Goal: Task Accomplishment & Management: Manage account settings

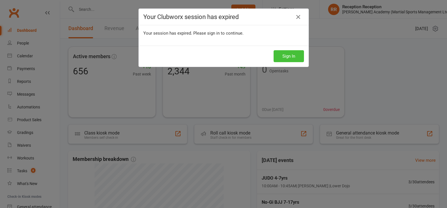
click at [295, 54] on button "Sign In" at bounding box center [289, 56] width 30 height 12
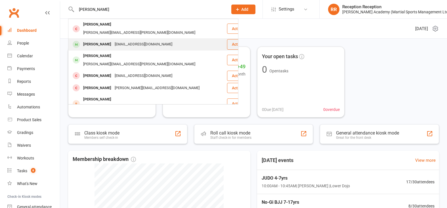
type input "oliver ro"
click at [119, 43] on div "Oliver Roche jyoun82@gmail.com" at bounding box center [148, 45] width 158 height 12
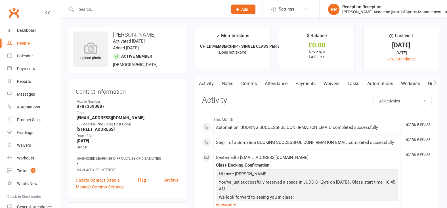
click at [285, 89] on link "Attendance" at bounding box center [276, 83] width 31 height 13
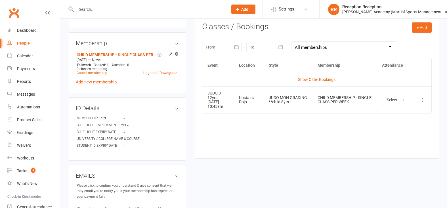
scroll to position [211, 0]
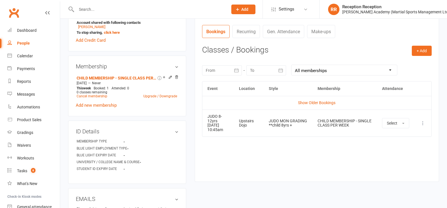
click at [86, 3] on div at bounding box center [146, 9] width 156 height 18
click at [88, 6] on input "text" at bounding box center [149, 9] width 149 height 8
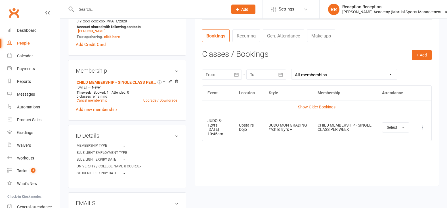
scroll to position [200, 0]
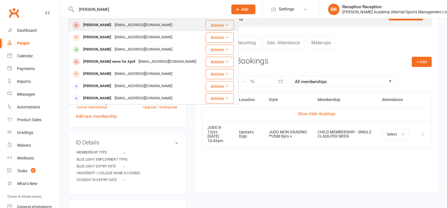
type input "marlon"
click at [139, 24] on div "[EMAIL_ADDRESS][DOMAIN_NAME]" at bounding box center [143, 25] width 61 height 8
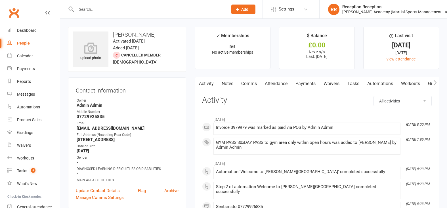
click at [318, 88] on link "Payments" at bounding box center [306, 83] width 28 height 13
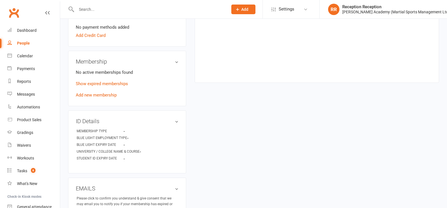
scroll to position [206, 0]
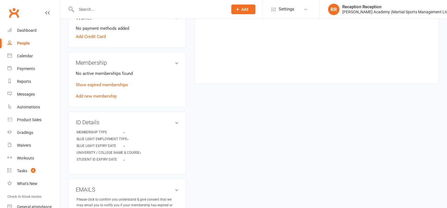
click at [96, 96] on link "Add new membership" at bounding box center [96, 96] width 41 height 5
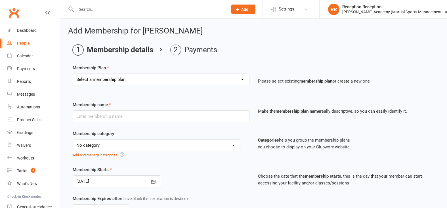
select select "12"
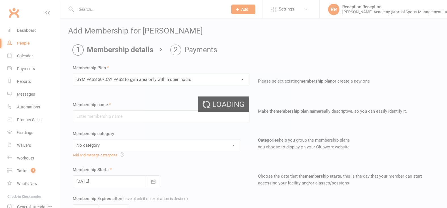
type input "GYM PASS 30xDAY PASS to gym area only within open hours"
select select "4"
type input "30"
select select "0"
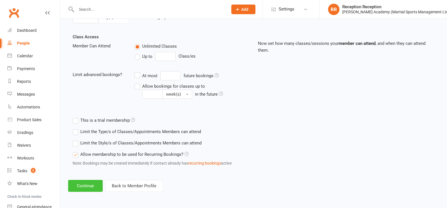
scroll to position [200, 0]
click at [83, 184] on button "Continue" at bounding box center [85, 186] width 35 height 12
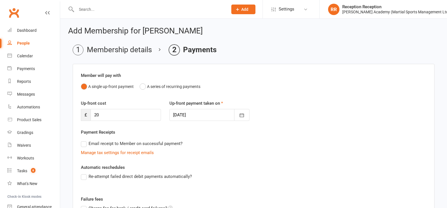
scroll to position [0, 0]
drag, startPoint x: 161, startPoint y: 128, endPoint x: 164, endPoint y: 130, distance: 3.9
click at [164, 129] on div "Up-front cost £ 20 Up-front payment taken on 12 Oct 2025 October 2025 Sun Mon T…" at bounding box center [254, 114] width 354 height 29
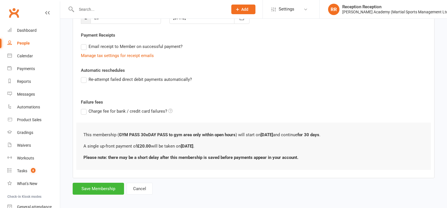
scroll to position [103, 0]
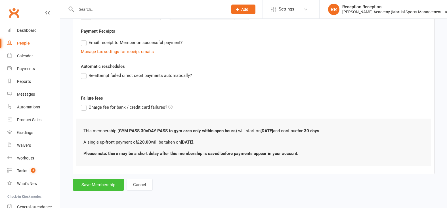
click at [91, 187] on button "Save Membership" at bounding box center [98, 185] width 51 height 12
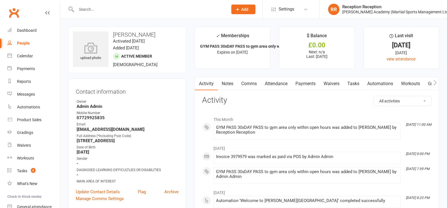
click at [310, 82] on link "Payments" at bounding box center [306, 83] width 28 height 13
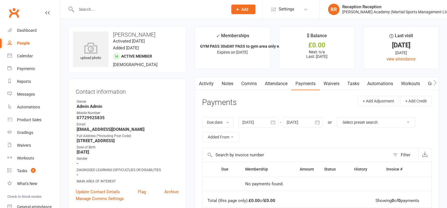
click at [273, 80] on link "Attendance" at bounding box center [276, 83] width 31 height 13
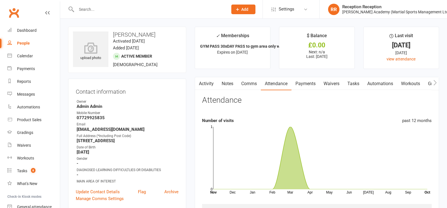
click at [302, 81] on link "Payments" at bounding box center [306, 83] width 28 height 13
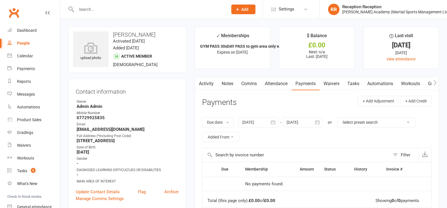
click at [277, 85] on link "Attendance" at bounding box center [276, 83] width 31 height 13
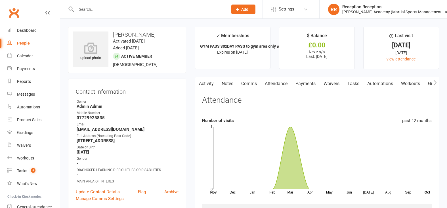
click at [326, 88] on link "Waivers" at bounding box center [332, 83] width 24 height 13
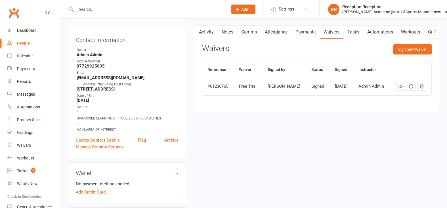
scroll to position [52, 0]
click at [316, 35] on link "Payments" at bounding box center [306, 32] width 28 height 13
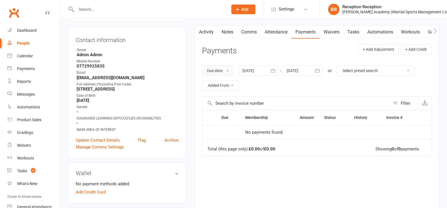
click at [225, 73] on button "Due date" at bounding box center [218, 71] width 32 height 10
click at [226, 73] on button "Due date" at bounding box center [218, 71] width 32 height 10
click at [254, 72] on div at bounding box center [259, 71] width 40 height 10
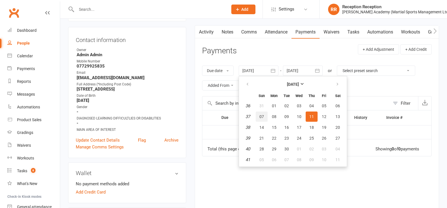
click at [260, 113] on button "07" at bounding box center [262, 117] width 12 height 10
type input "07 Sep 2025"
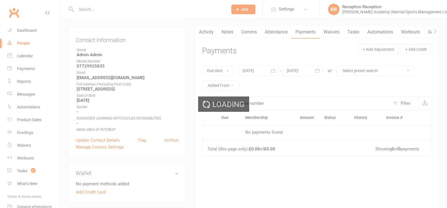
scroll to position [51, 0]
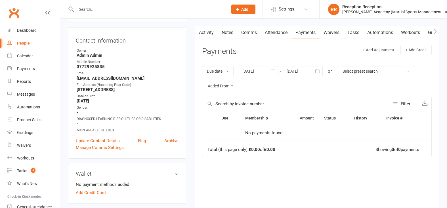
click at [288, 72] on div at bounding box center [303, 71] width 40 height 10
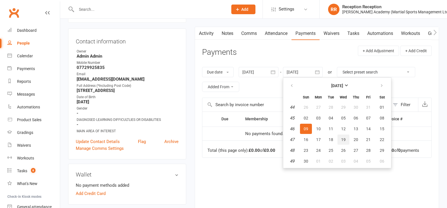
click at [340, 141] on button "19" at bounding box center [344, 140] width 12 height 10
type input "19 Nov 2025"
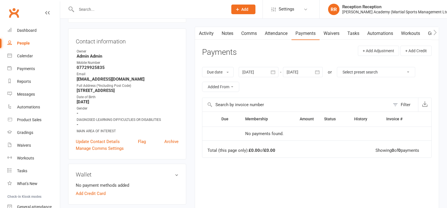
scroll to position [50, 0]
click at [201, 119] on div "Activity Notes Comms Attendance Payments Waivers Tasks Automations Workouts Gra…" at bounding box center [317, 133] width 245 height 213
click at [263, 44] on div "Activity Notes Comms Attendance Payments Waivers Tasks Automations Workouts Gra…" at bounding box center [317, 133] width 245 height 213
